Goal: Information Seeking & Learning: Learn about a topic

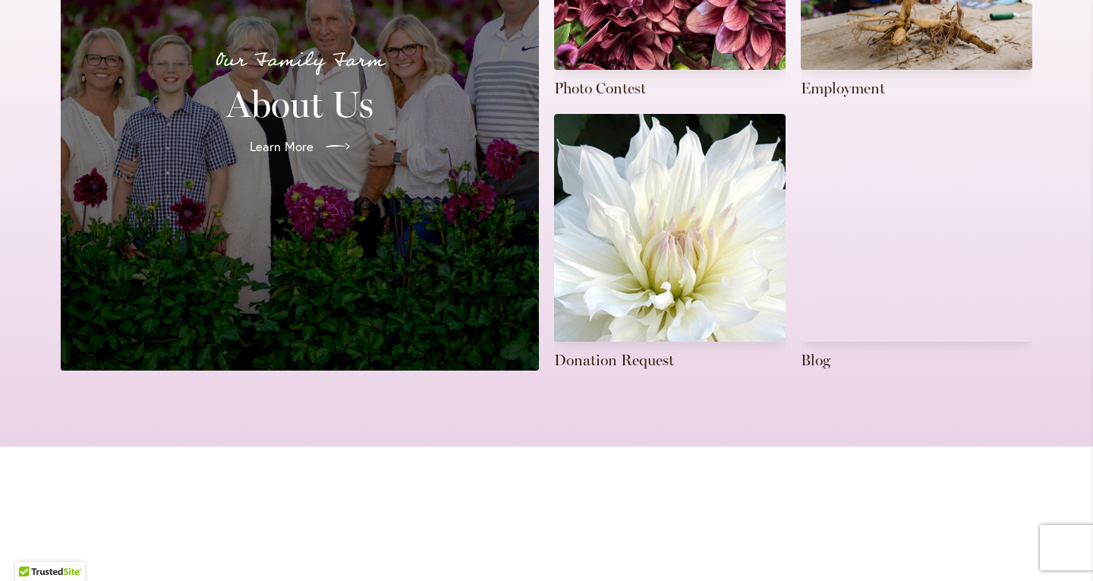
scroll to position [607, 0]
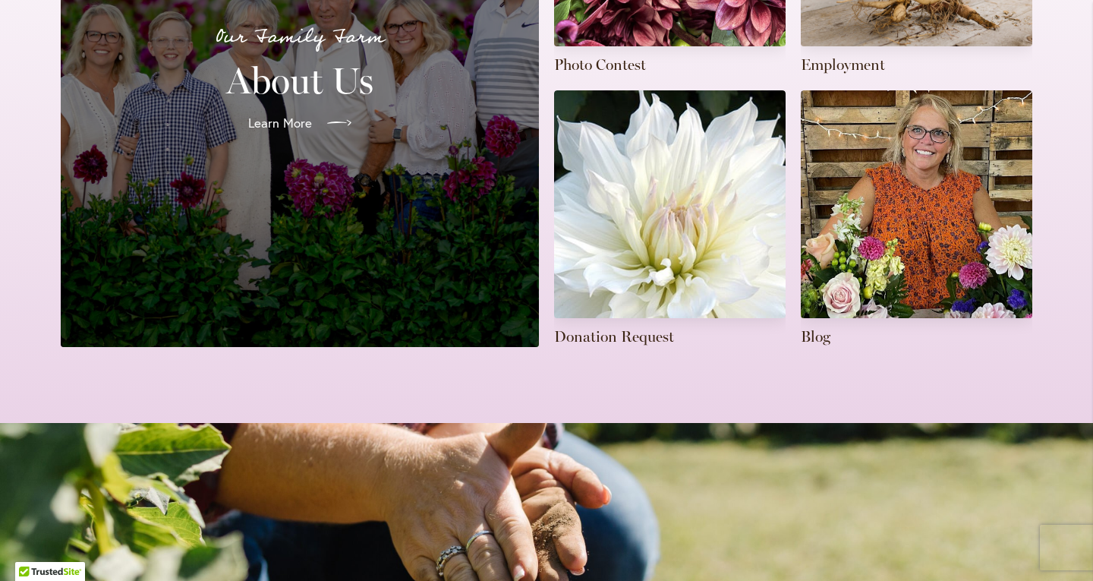
click at [260, 132] on link "Learn More" at bounding box center [300, 123] width 128 height 43
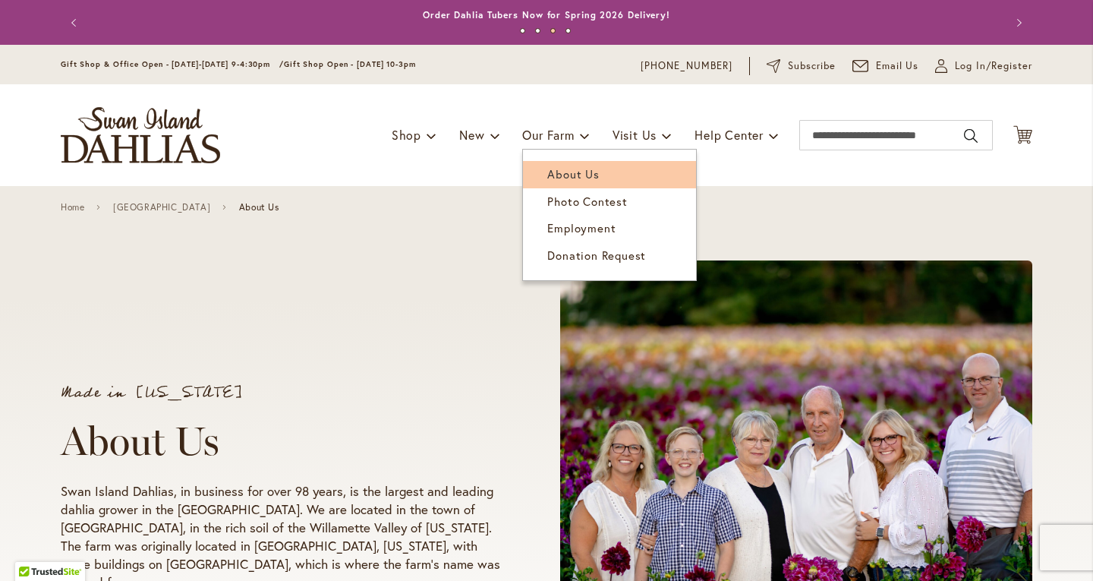
click at [564, 171] on span "About Us" at bounding box center [573, 173] width 52 height 15
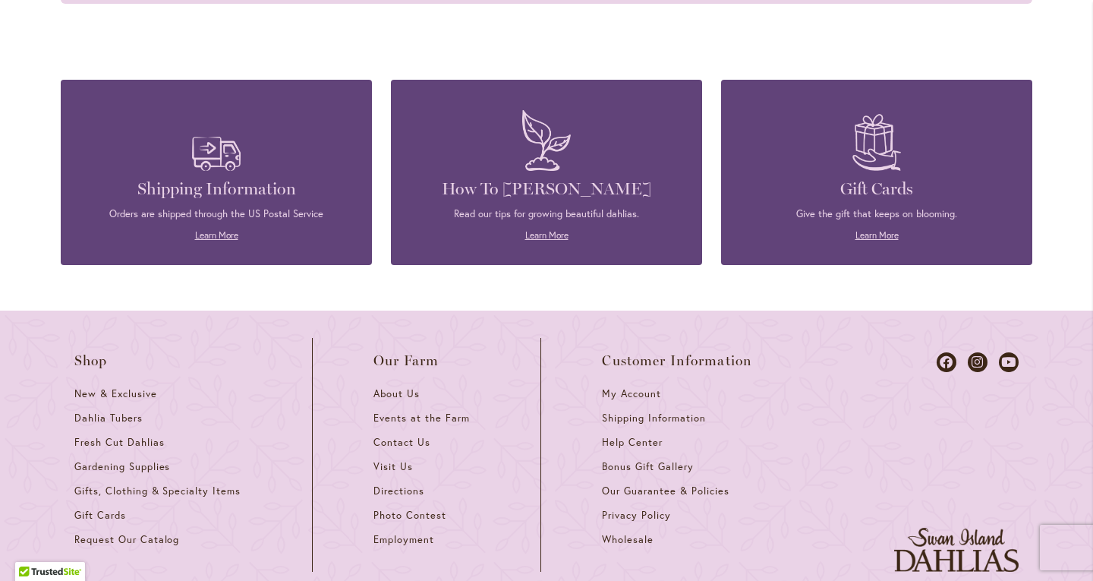
scroll to position [1860, 0]
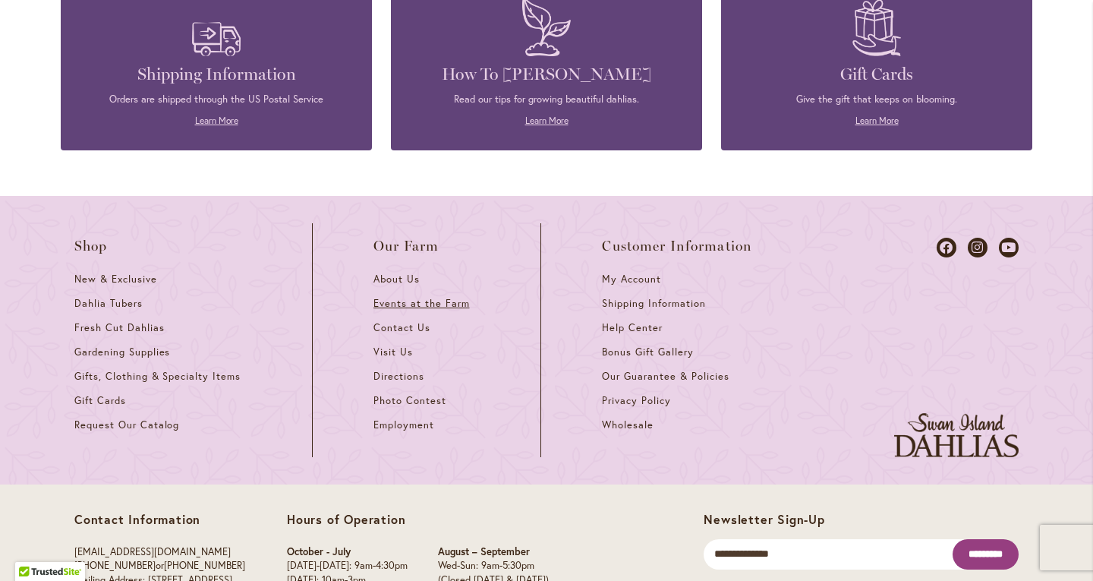
click at [402, 297] on span "Events at the Farm" at bounding box center [422, 303] width 96 height 13
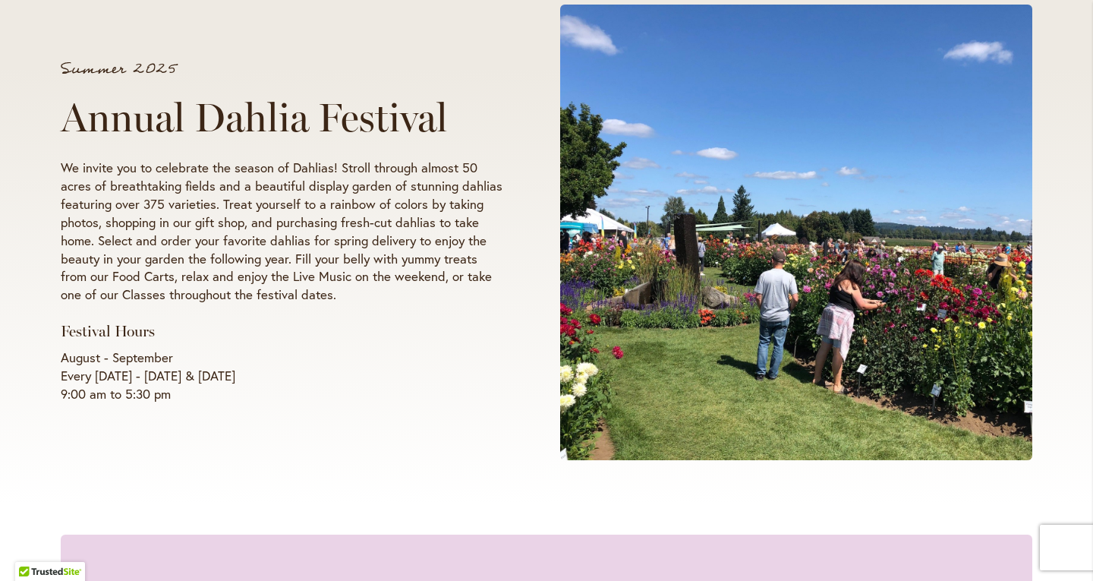
scroll to position [228, 0]
